Goal: Task Accomplishment & Management: Use online tool/utility

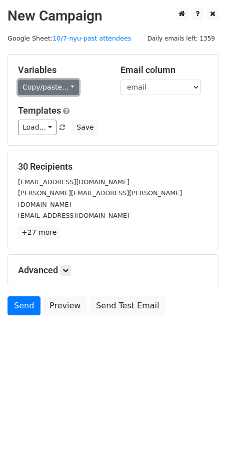
click at [42, 92] on link "Copy/paste..." at bounding box center [48, 88] width 61 height 16
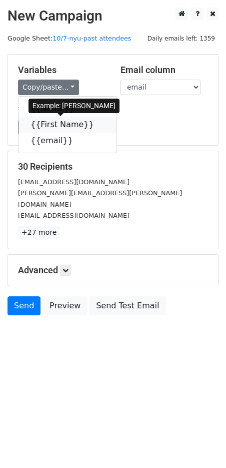
drag, startPoint x: 54, startPoint y: 125, endPoint x: 2, endPoint y: 145, distance: 55.7
click at [54, 125] on link "{{First Name}}" at bounding box center [68, 125] width 98 height 16
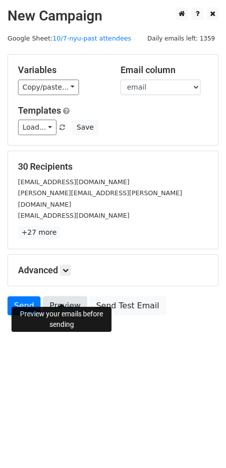
click at [75, 296] on link "Preview" at bounding box center [65, 305] width 44 height 19
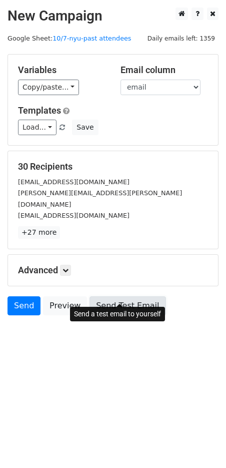
click at [125, 296] on link "Send Test Email" at bounding box center [128, 305] width 76 height 19
click at [120, 296] on link "Send Test Email" at bounding box center [128, 305] width 76 height 19
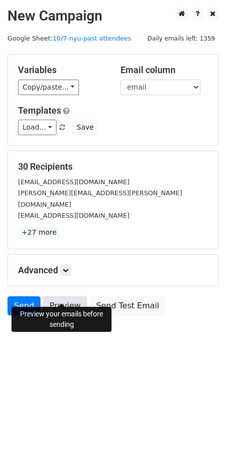
click at [54, 296] on link "Preview" at bounding box center [65, 305] width 44 height 19
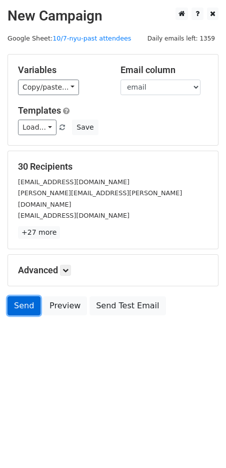
click at [33, 296] on link "Send" at bounding box center [24, 305] width 33 height 19
